Goal: Information Seeking & Learning: Learn about a topic

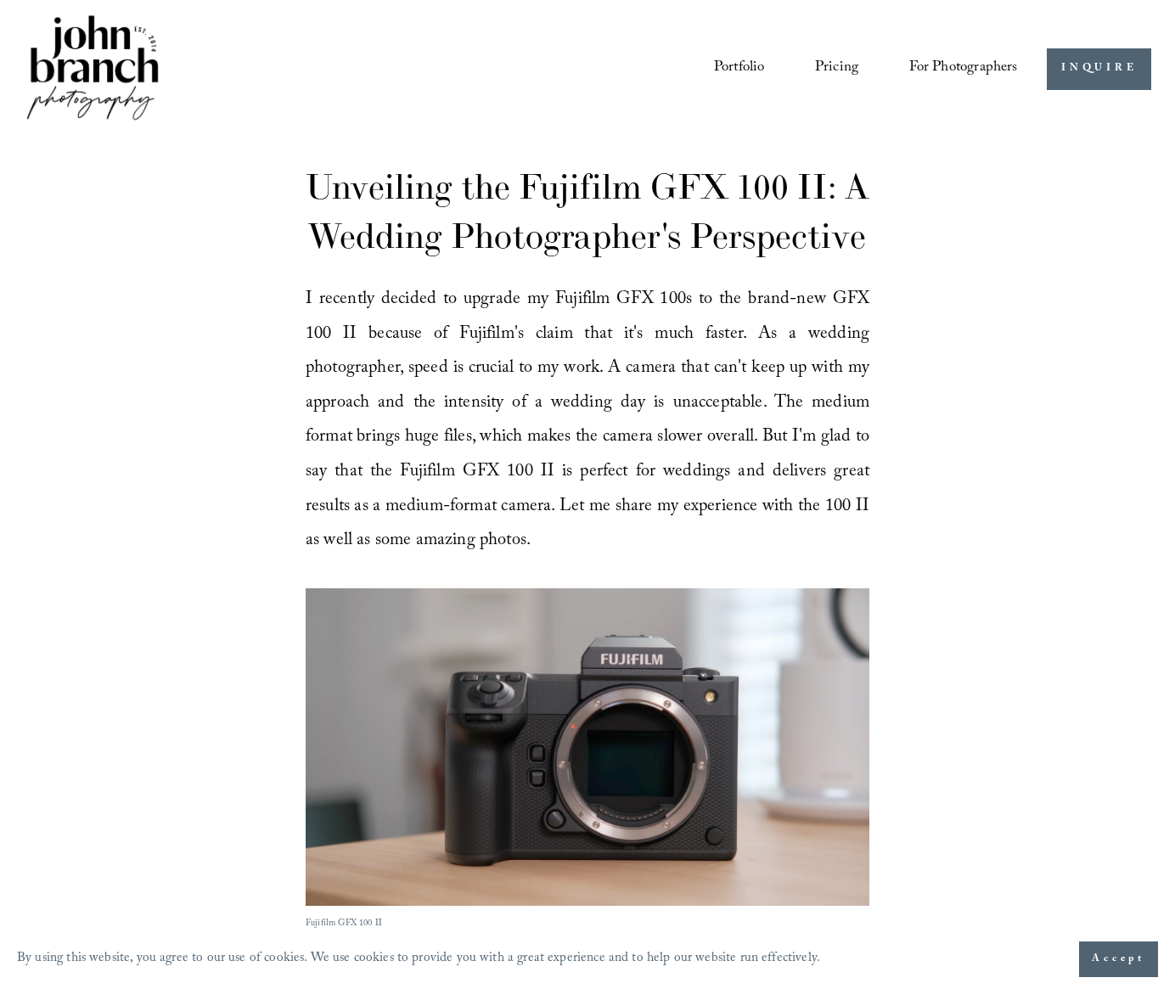
click at [133, 70] on img at bounding box center [92, 69] width 137 height 115
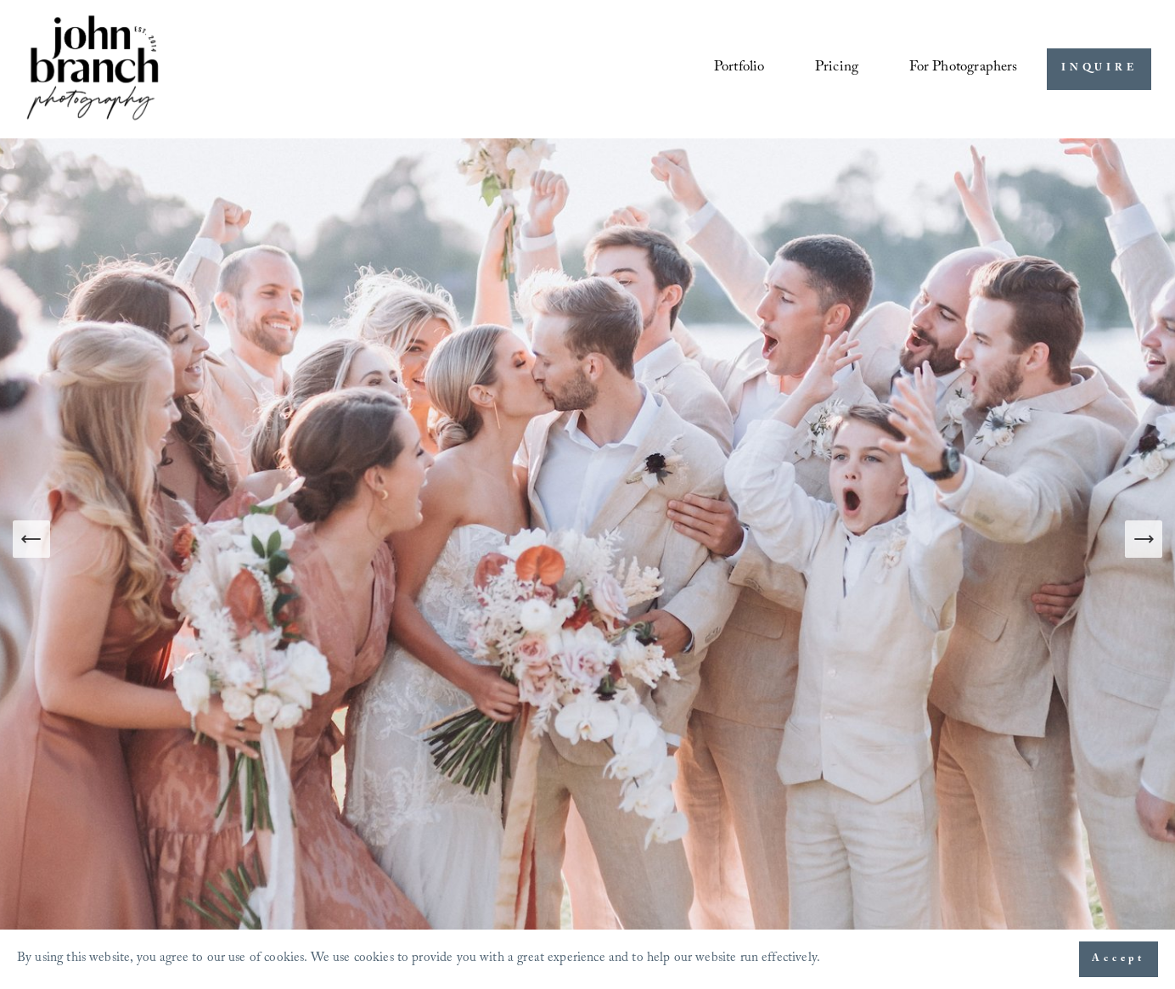
click at [722, 65] on link "Portfolio" at bounding box center [739, 68] width 51 height 31
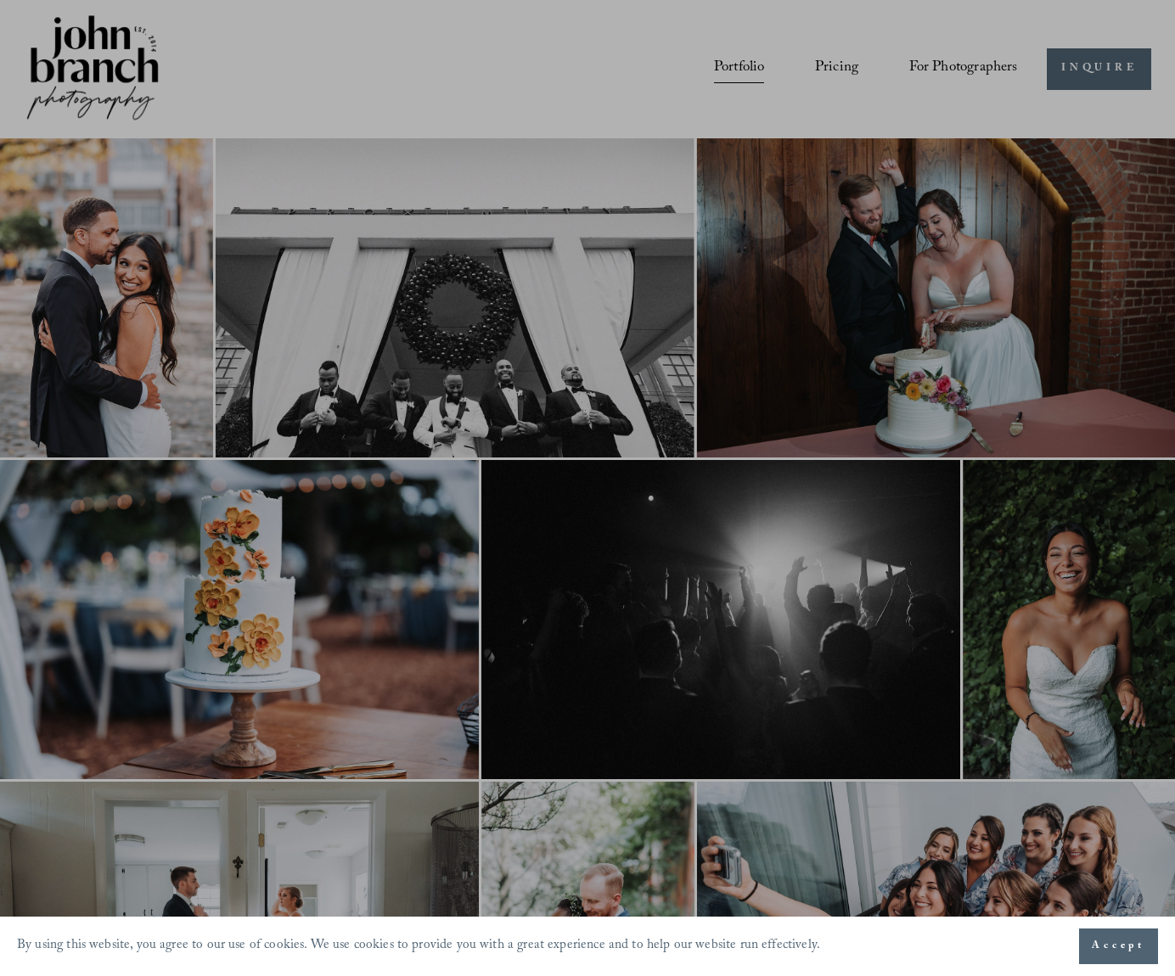
click at [832, 51] on div at bounding box center [587, 488] width 1175 height 976
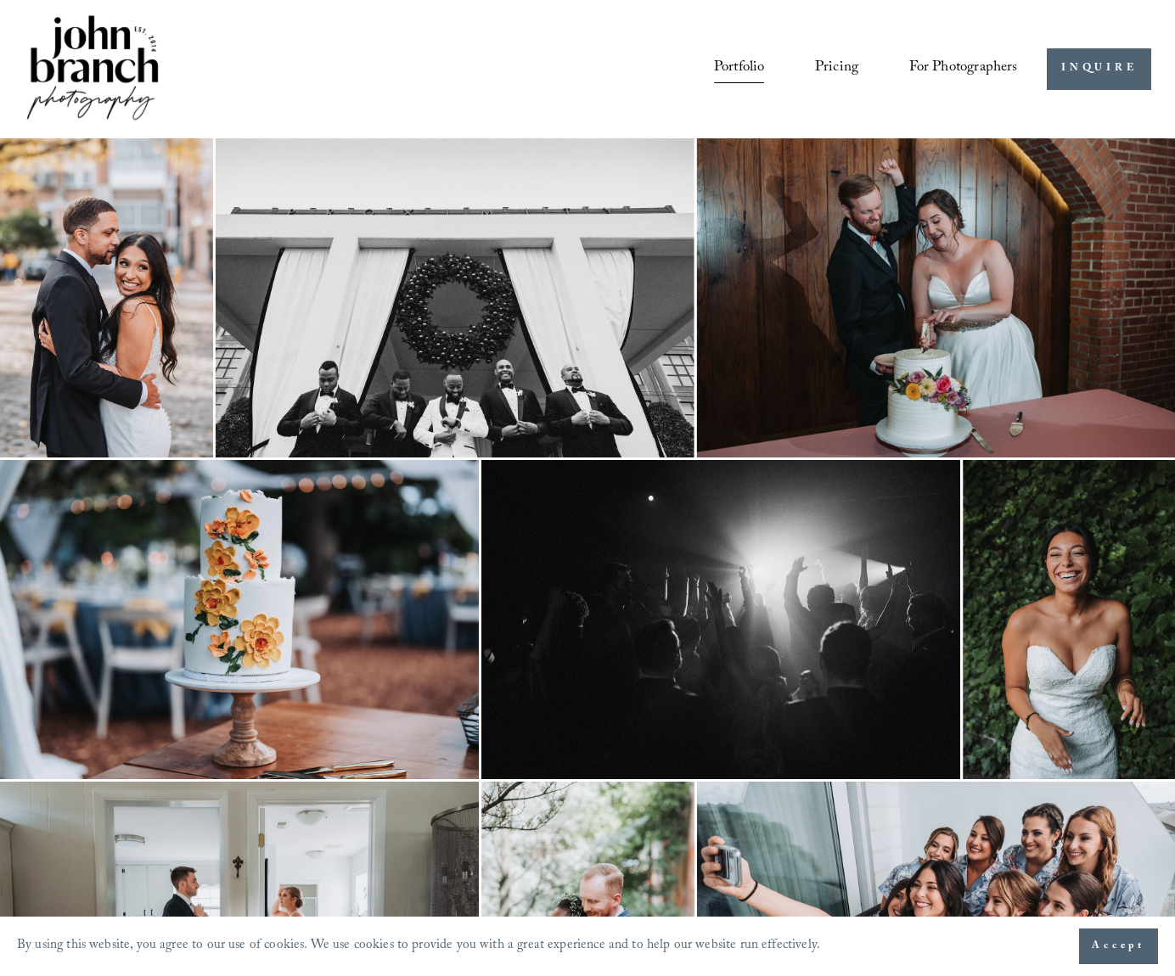
click at [845, 69] on link "Pricing" at bounding box center [836, 68] width 43 height 31
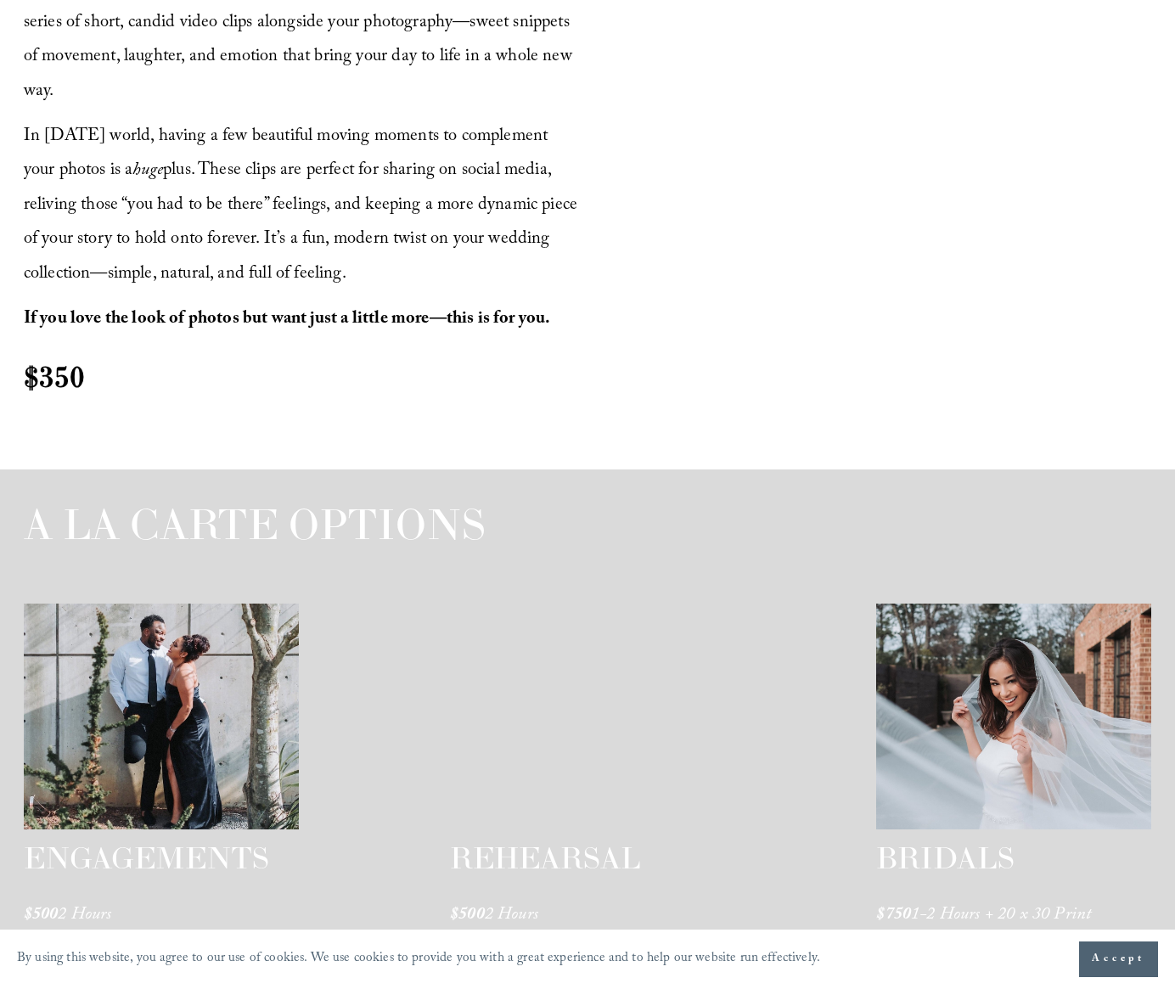
scroll to position [2256, 0]
